Goal: Information Seeking & Learning: Learn about a topic

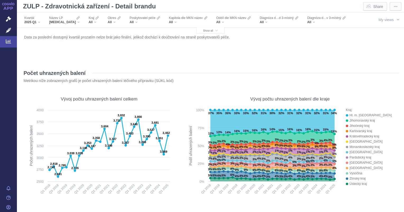
scroll to position [634, 0]
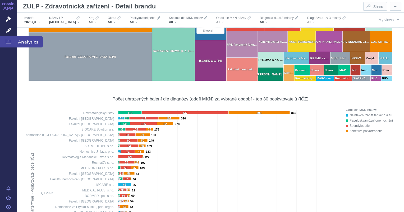
click at [21, 42] on span "Analytics" at bounding box center [30, 41] width 26 height 11
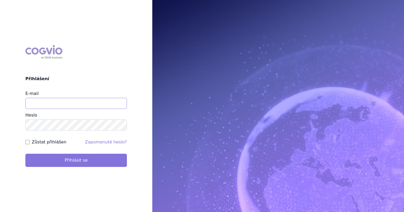
type input "lukas.suchy@stada.com"
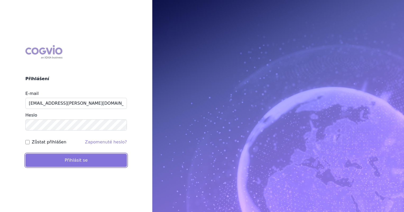
click at [76, 162] on button "Přihlásit se" at bounding box center [75, 160] width 101 height 13
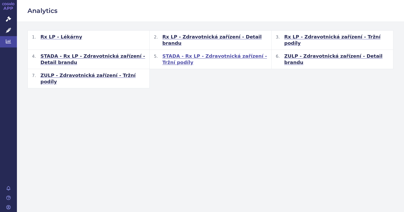
click at [189, 53] on span "STADA - Rx LP - Zdravotnická zařízení - Tržní podíly" at bounding box center [214, 59] width 105 height 13
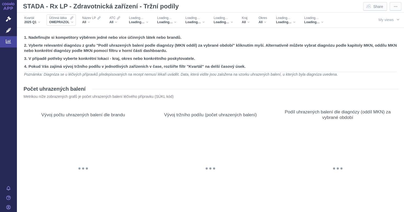
click at [73, 21] on div "OMEPRAZOL" at bounding box center [61, 22] width 24 height 4
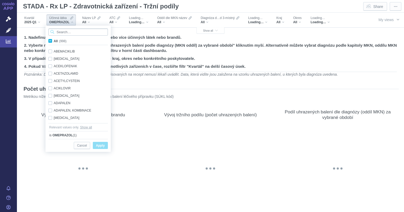
click at [71, 32] on input "Search attribute values" at bounding box center [77, 32] width 59 height 7
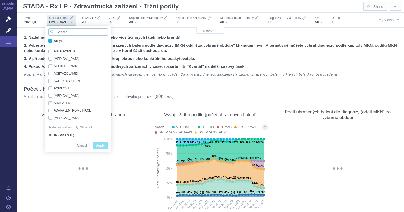
paste input "PIPERACILLIN/TAZOBACTAM"
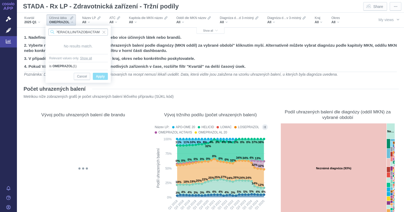
click at [101, 32] on input "PIPERACILLIN/TAZOBACTAM" at bounding box center [77, 32] width 59 height 7
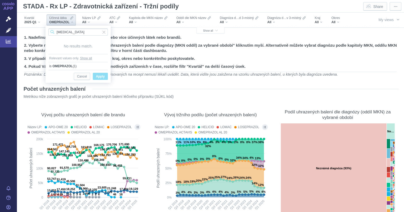
drag, startPoint x: 83, startPoint y: 32, endPoint x: 52, endPoint y: 33, distance: 31.2
click at [52, 33] on div "PIPERACILLIN" at bounding box center [77, 32] width 59 height 7
type input "PIPERACILLIN"
click at [23, 43] on span "Analytics" at bounding box center [30, 41] width 26 height 11
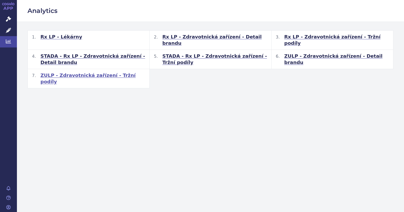
click at [81, 72] on span "ZULP - Zdravotnická zařízení - Tržní podíly" at bounding box center [92, 78] width 105 height 13
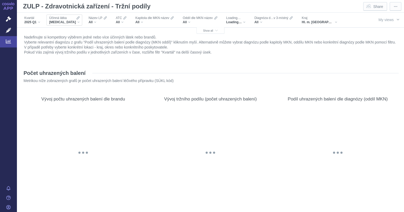
click at [71, 22] on div "[MEDICAL_DATA]" at bounding box center [64, 22] width 30 height 4
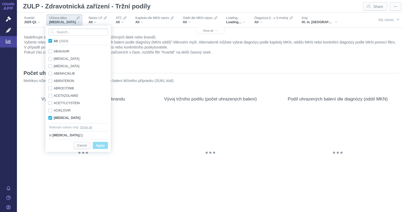
scroll to position [33, 0]
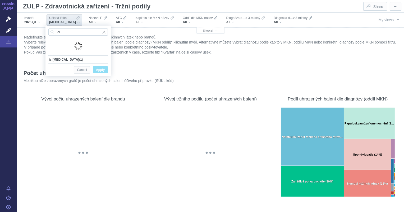
type input "P"
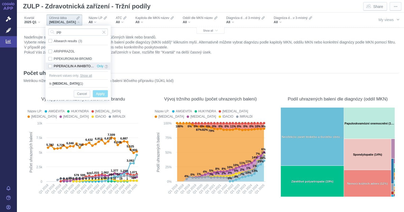
type input "pip"
click at [51, 67] on div "PIPERACILIN A INHIBITOR BETA-LAKTAMASY Only" at bounding box center [78, 66] width 65 height 7
checkbox input "true"
click at [104, 94] on span "Apply" at bounding box center [100, 94] width 9 height 7
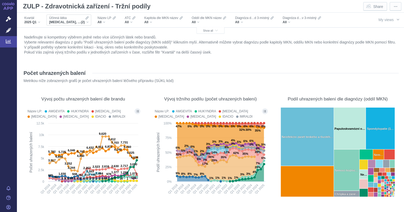
click at [88, 23] on div "ADALIMUMAB, PIPERACILIN A INHIBITOR BETA-LAKTAMASY (2)" at bounding box center [68, 22] width 39 height 4
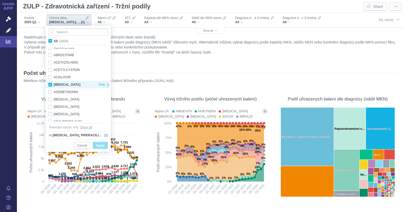
click at [50, 84] on div "ADALIMUMAB Only" at bounding box center [79, 84] width 66 height 7
checkbox input "false"
click at [101, 143] on span "Apply" at bounding box center [100, 146] width 9 height 7
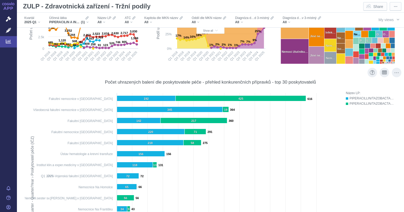
scroll to position [106, 0]
